Goal: Information Seeking & Learning: Understand process/instructions

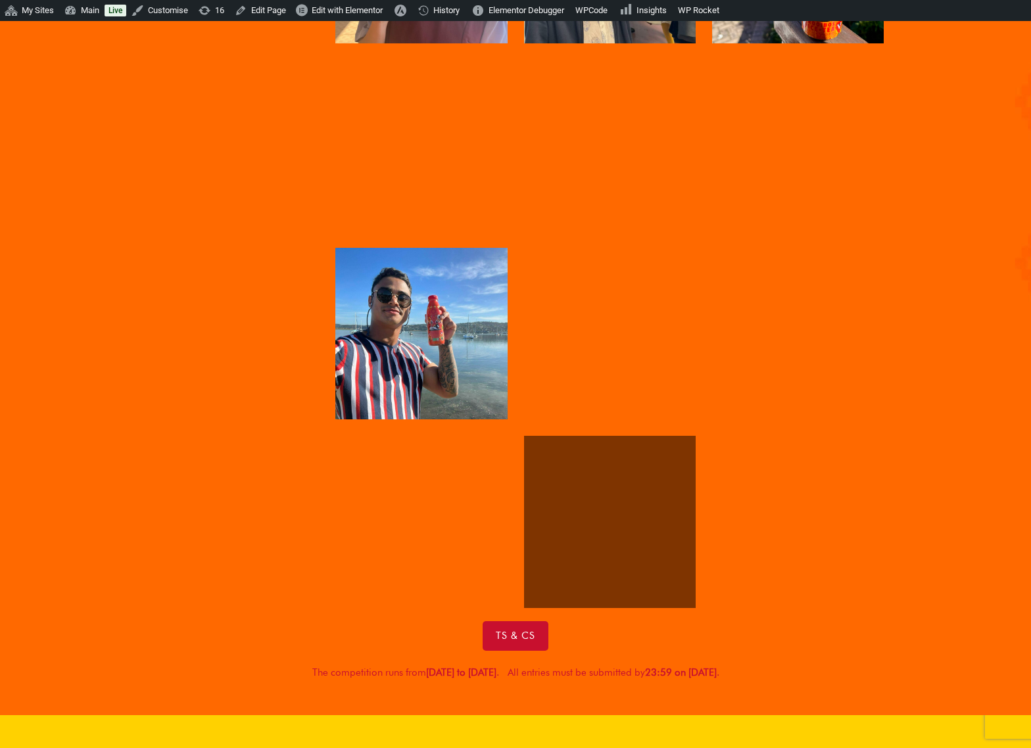
scroll to position [2206, 0]
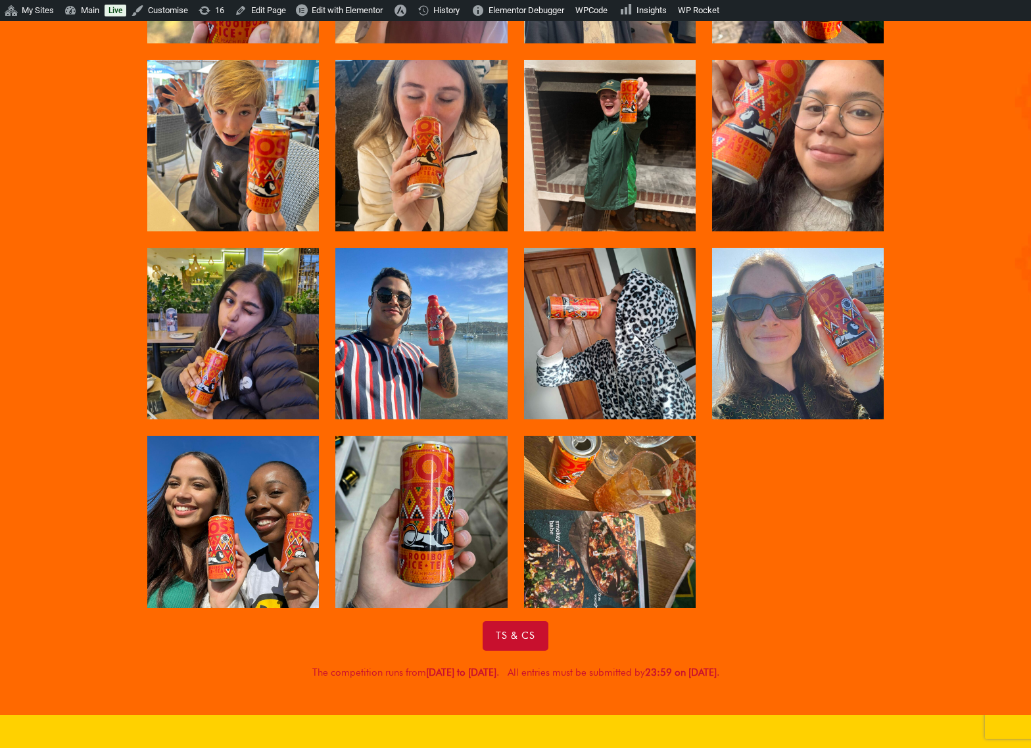
click at [573, 624] on div "Ts & Cs" at bounding box center [515, 636] width 736 height 30
click at [354, 10] on span "Edit with Elementor" at bounding box center [347, 10] width 71 height 10
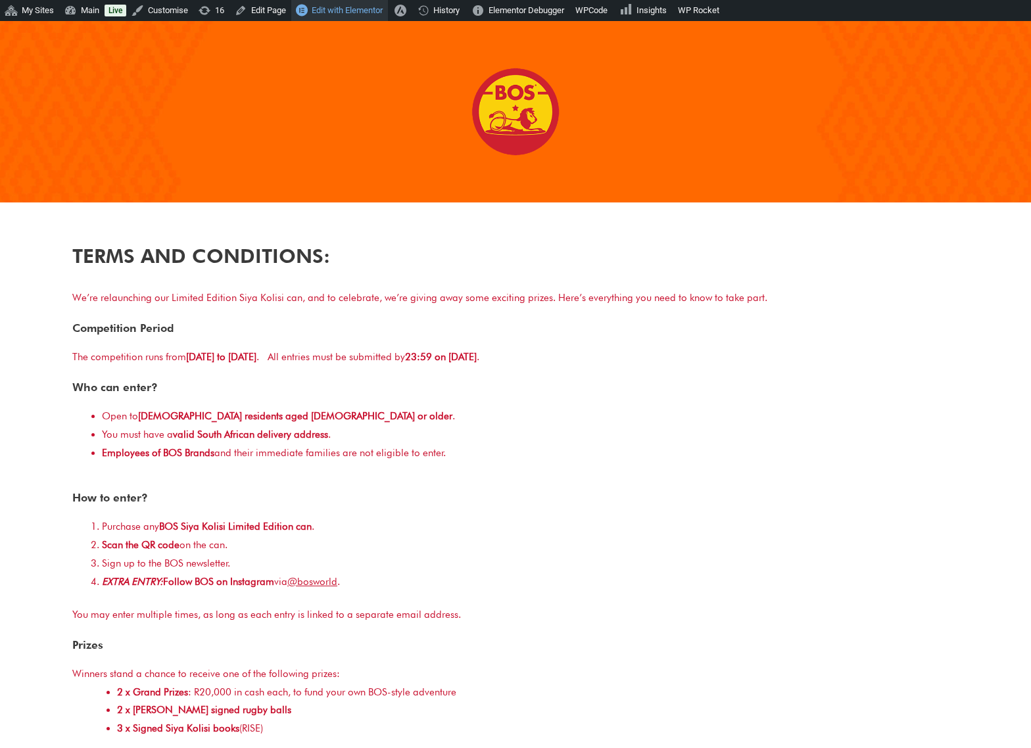
click at [330, 9] on span "Edit with Elementor" at bounding box center [347, 10] width 71 height 10
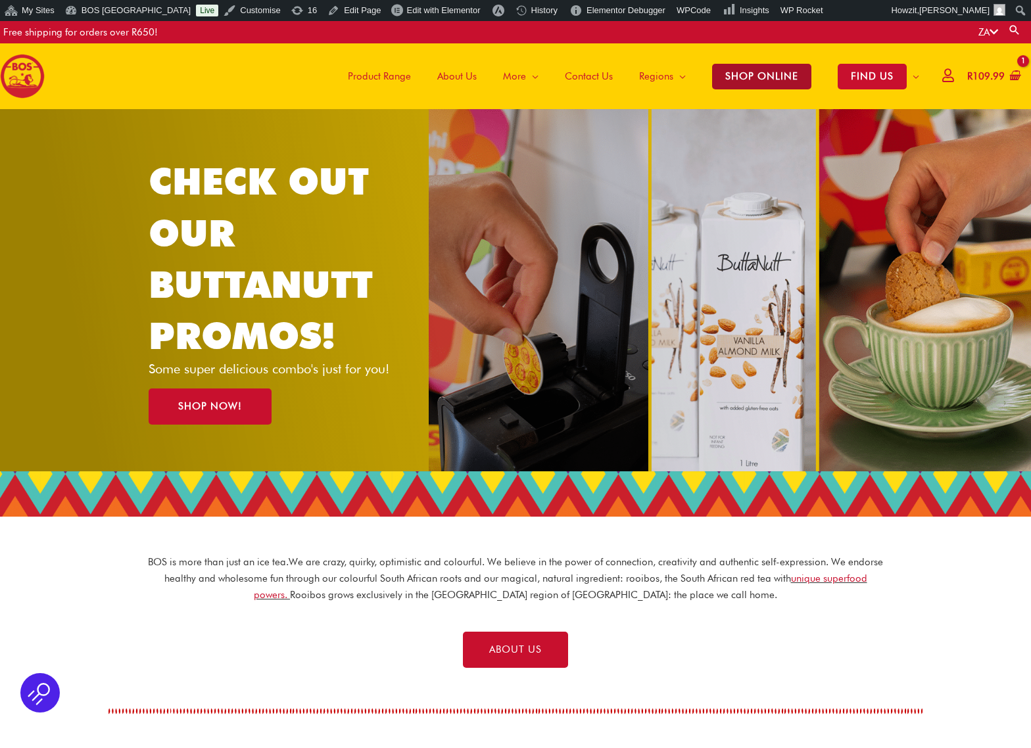
click at [749, 80] on span "SHOP ONLINE" at bounding box center [761, 77] width 99 height 26
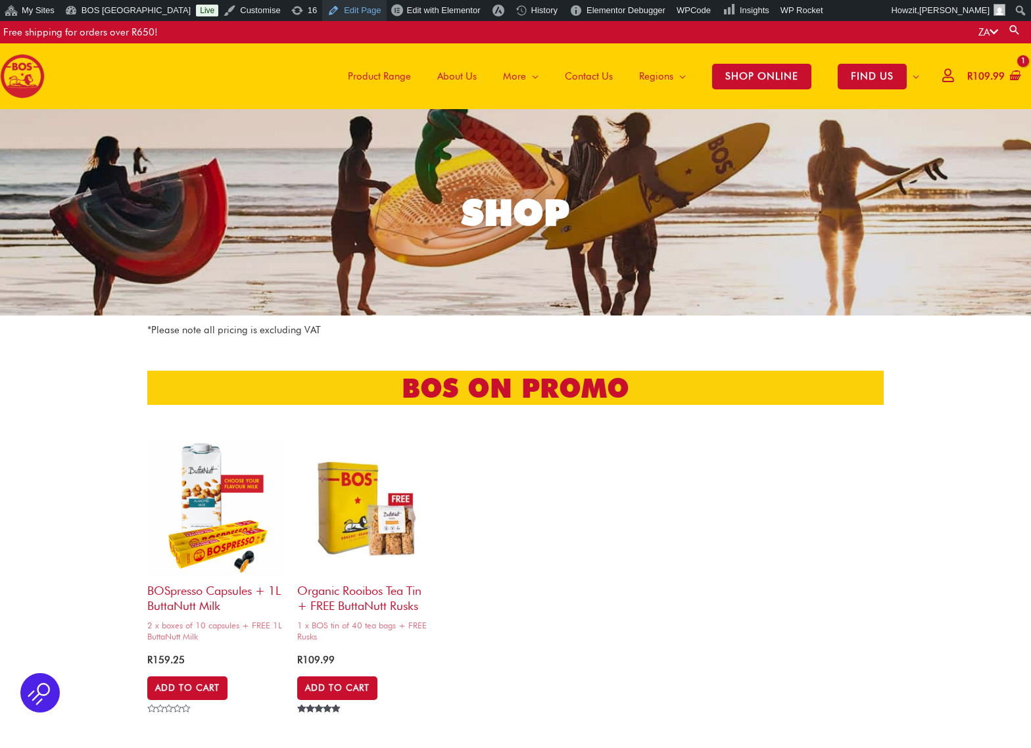
click at [333, 7] on link "Edit Page" at bounding box center [354, 10] width 64 height 21
